Goal: Transaction & Acquisition: Purchase product/service

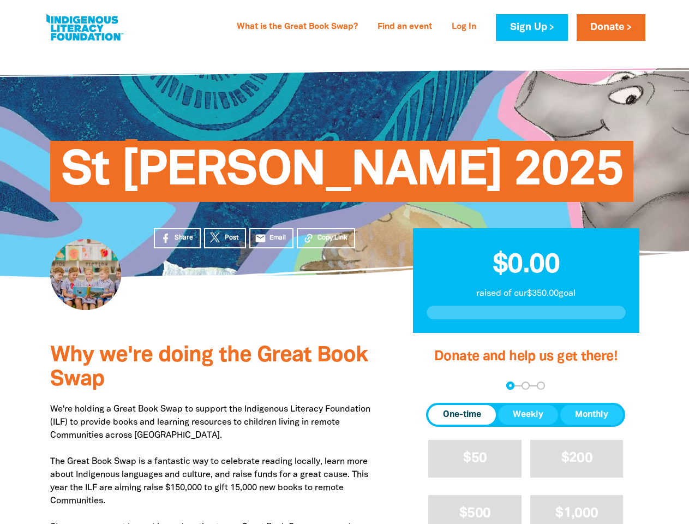
click at [344, 262] on div "St [PERSON_NAME] 2025" at bounding box center [344, 163] width 655 height 228
click at [326, 238] on span "Copy Link" at bounding box center [333, 238] width 30 height 10
click at [441, 386] on div "arrow_back Back Step 1 Step 2 Step 3" at bounding box center [525, 385] width 199 height 8
click at [510, 385] on div "Navigate to step 1 of 3 to enter your donation amount" at bounding box center [510, 385] width 3 height 3
click at [462, 415] on span "One-time" at bounding box center [462, 414] width 38 height 13
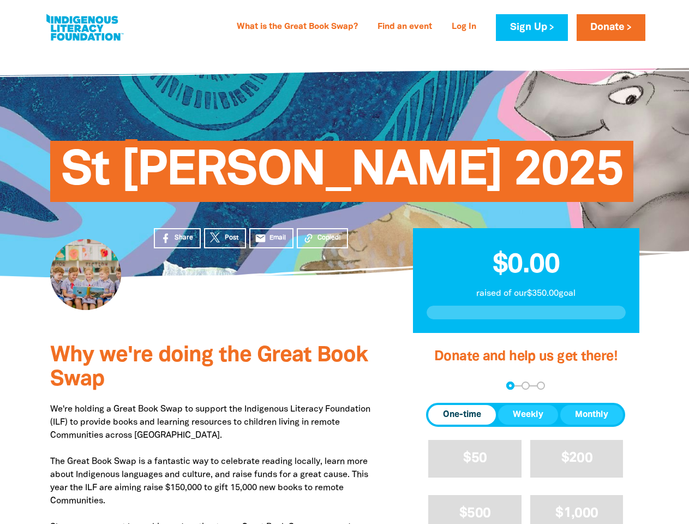
click at [528, 415] on span "Weekly" at bounding box center [528, 414] width 31 height 13
